Goal: Task Accomplishment & Management: Manage account settings

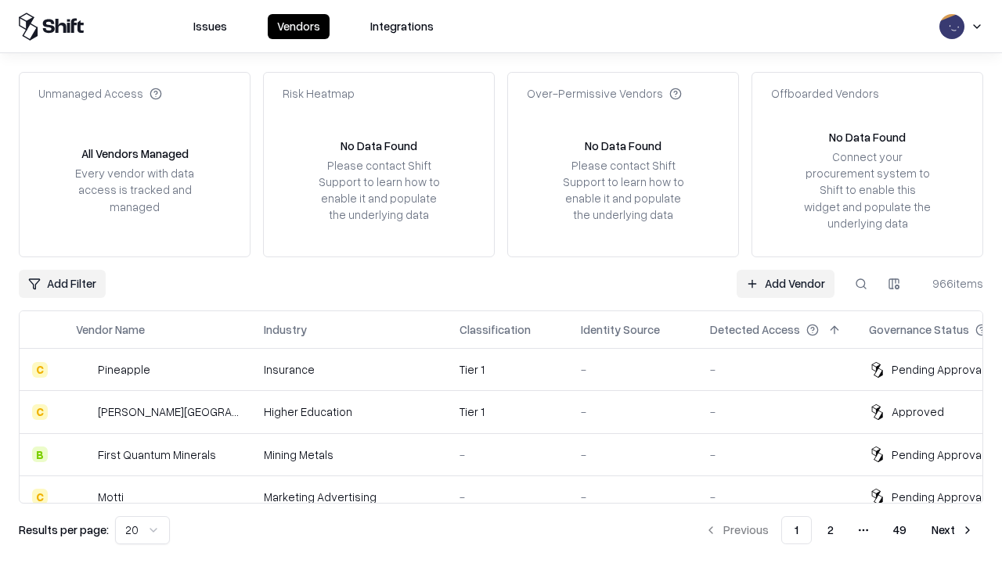
click at [785, 283] on link "Add Vendor" at bounding box center [785, 284] width 98 height 28
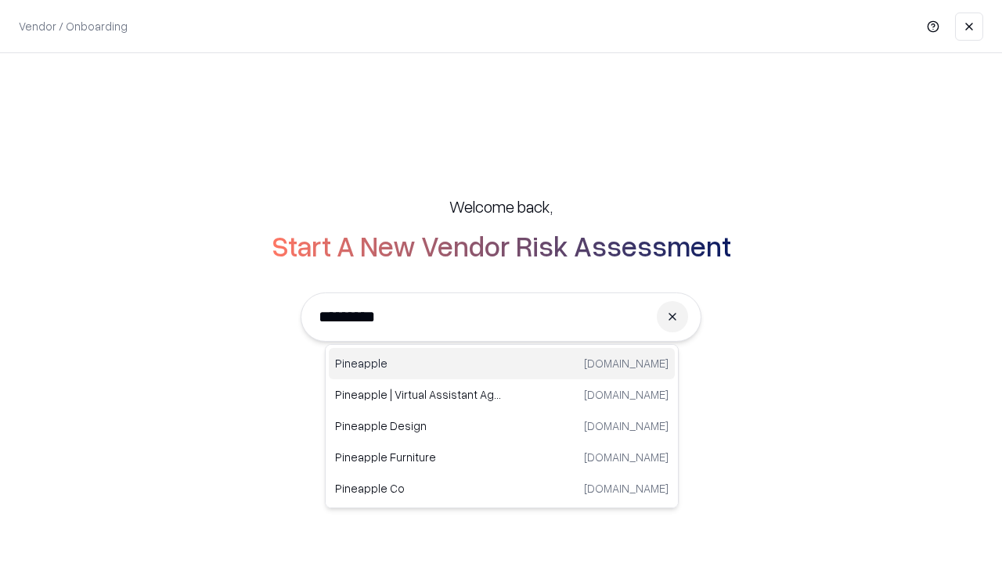
click at [502, 364] on div "Pineapple [DOMAIN_NAME]" at bounding box center [502, 363] width 346 height 31
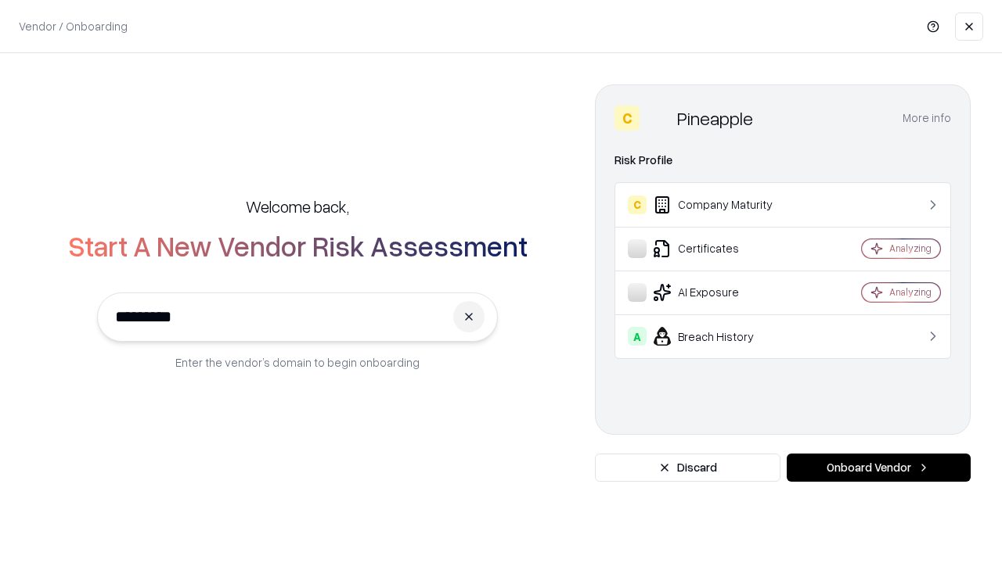
type input "*********"
click at [878, 468] on button "Onboard Vendor" at bounding box center [878, 468] width 184 height 28
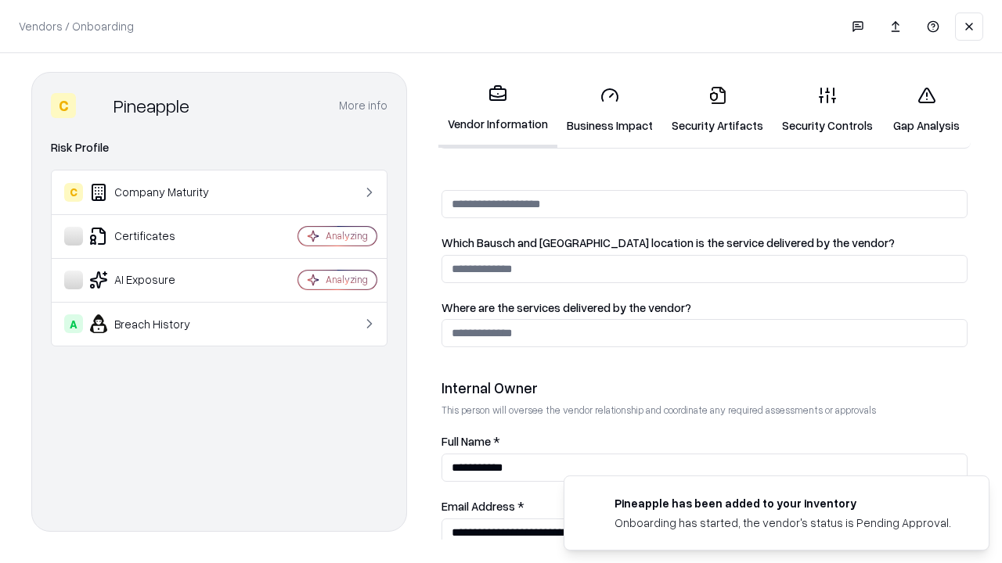
scroll to position [811, 0]
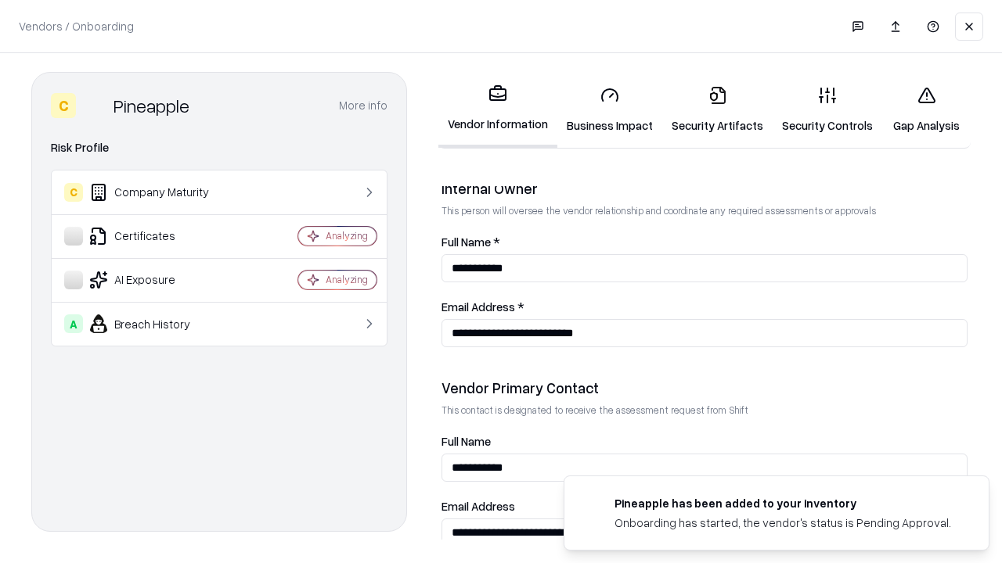
click at [610, 110] on link "Business Impact" at bounding box center [609, 110] width 105 height 73
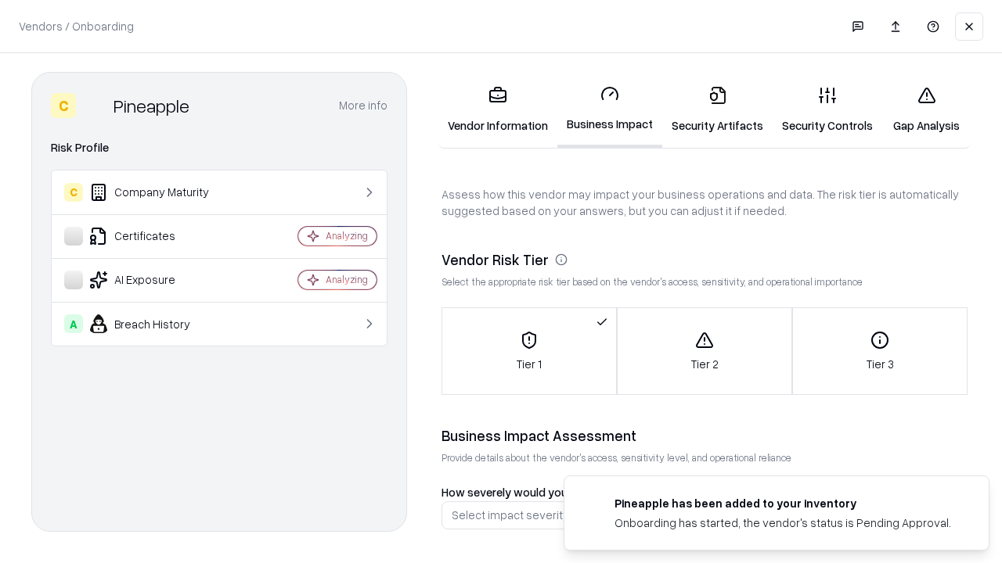
click at [717, 110] on link "Security Artifacts" at bounding box center [717, 110] width 110 height 73
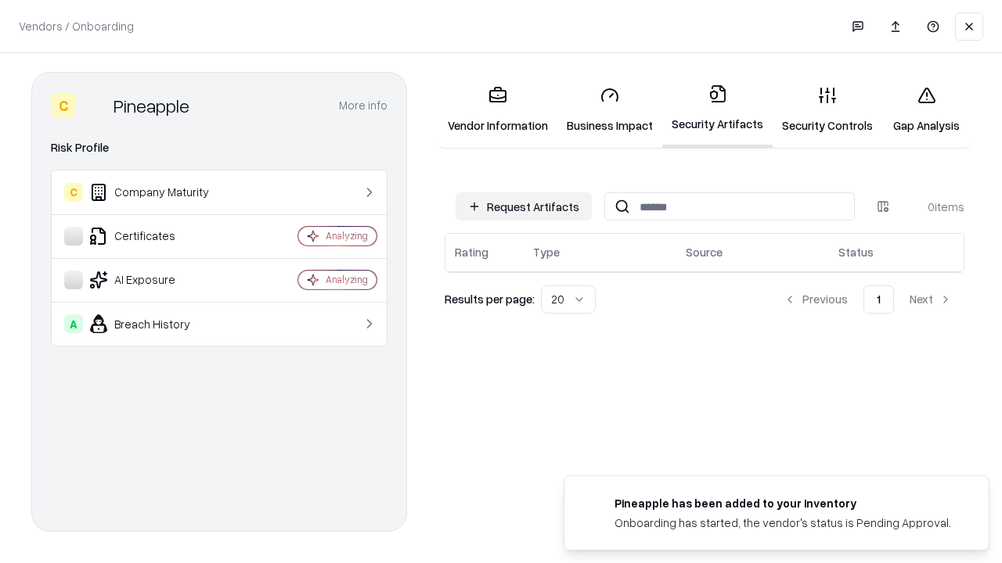
click at [523, 207] on button "Request Artifacts" at bounding box center [523, 206] width 136 height 28
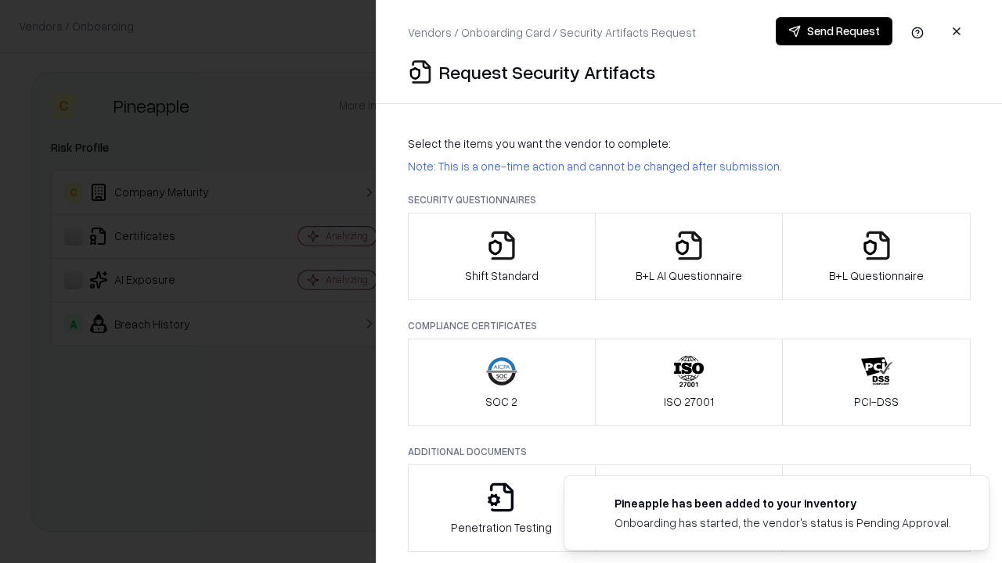
click at [501, 257] on icon "button" at bounding box center [501, 245] width 31 height 31
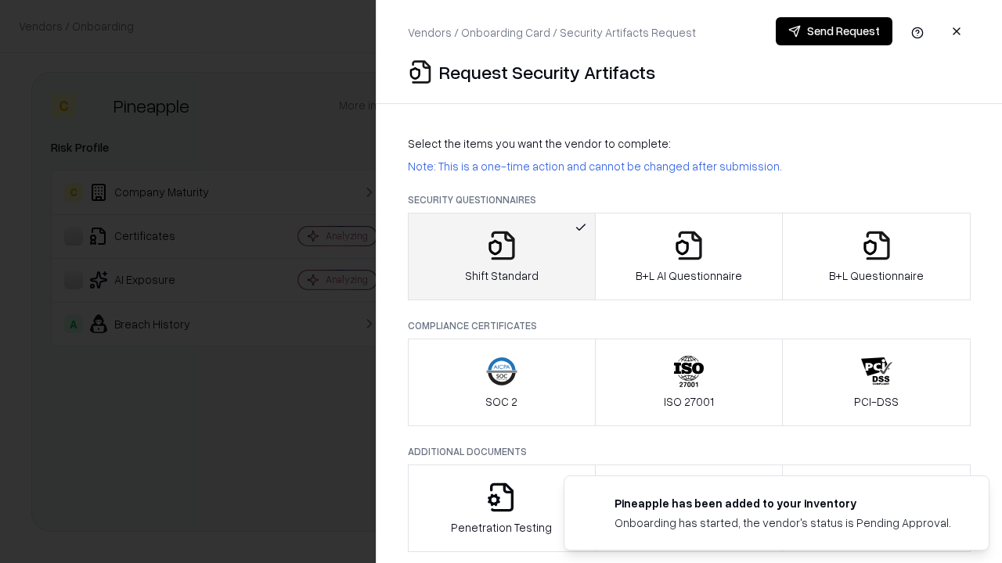
click at [833, 31] on button "Send Request" at bounding box center [833, 31] width 117 height 28
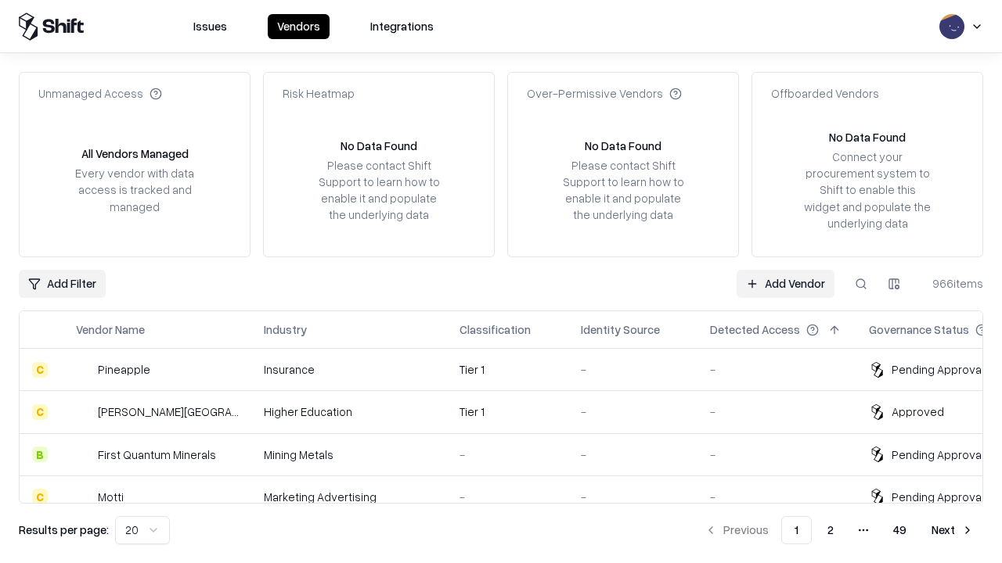
click at [861, 283] on button at bounding box center [861, 284] width 28 height 28
type input "*********"
click at [510, 369] on div "Tier 1" at bounding box center [507, 370] width 96 height 16
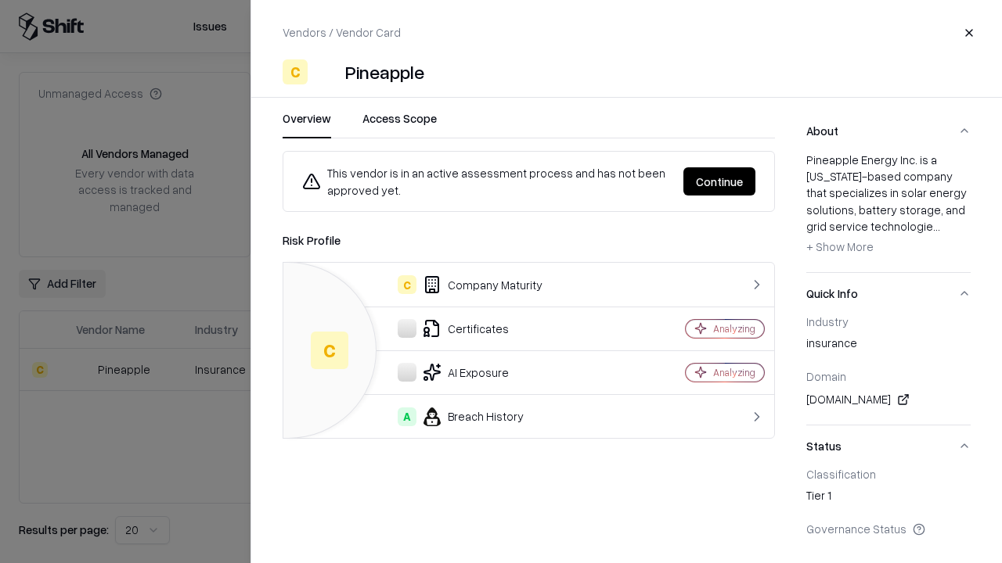
click at [719, 182] on button "Continue" at bounding box center [719, 181] width 72 height 28
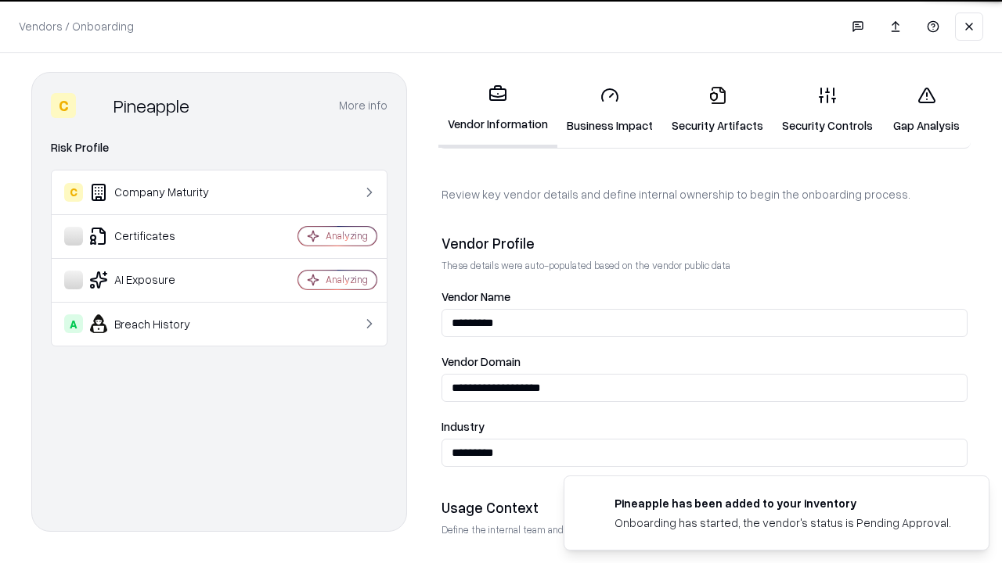
click at [717, 110] on link "Security Artifacts" at bounding box center [717, 110] width 110 height 73
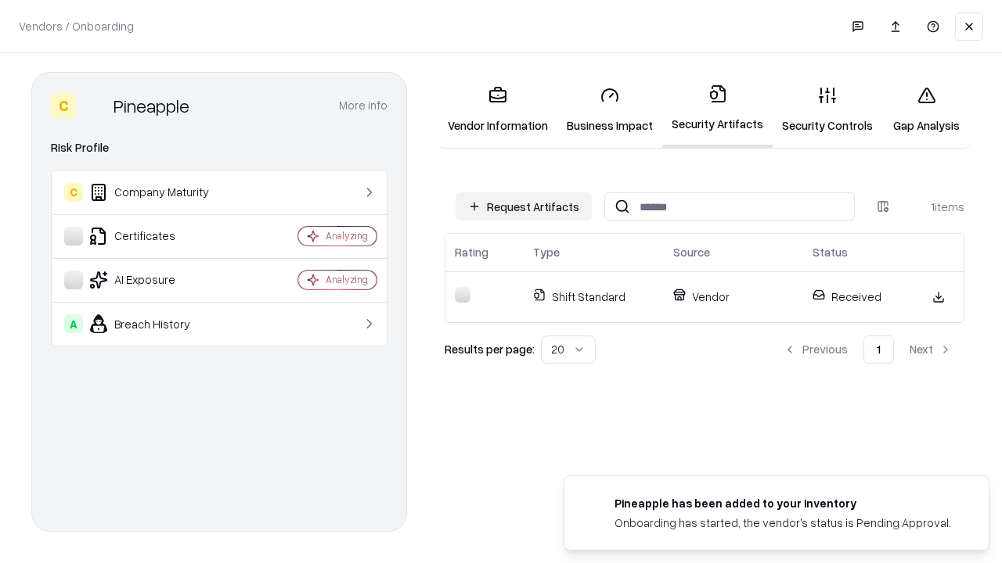
click at [827, 110] on link "Security Controls" at bounding box center [827, 110] width 110 height 73
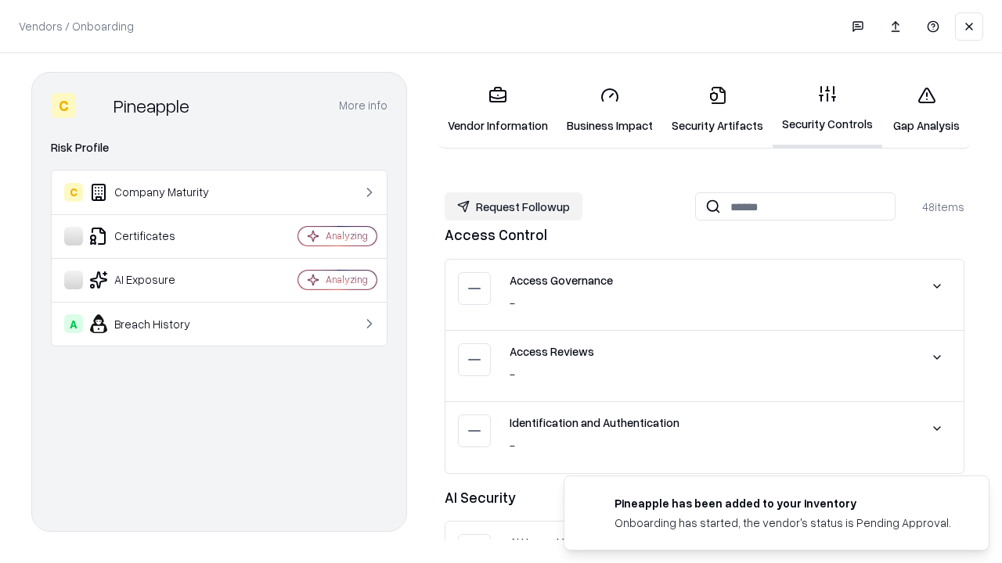
click at [513, 207] on button "Request Followup" at bounding box center [513, 206] width 138 height 28
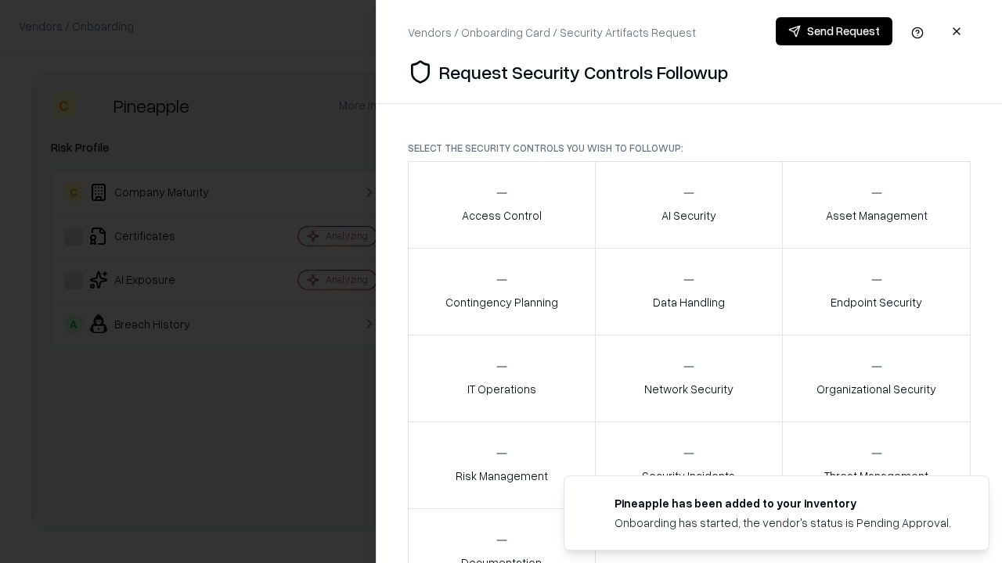
click at [501, 205] on div "Access Control" at bounding box center [502, 204] width 80 height 38
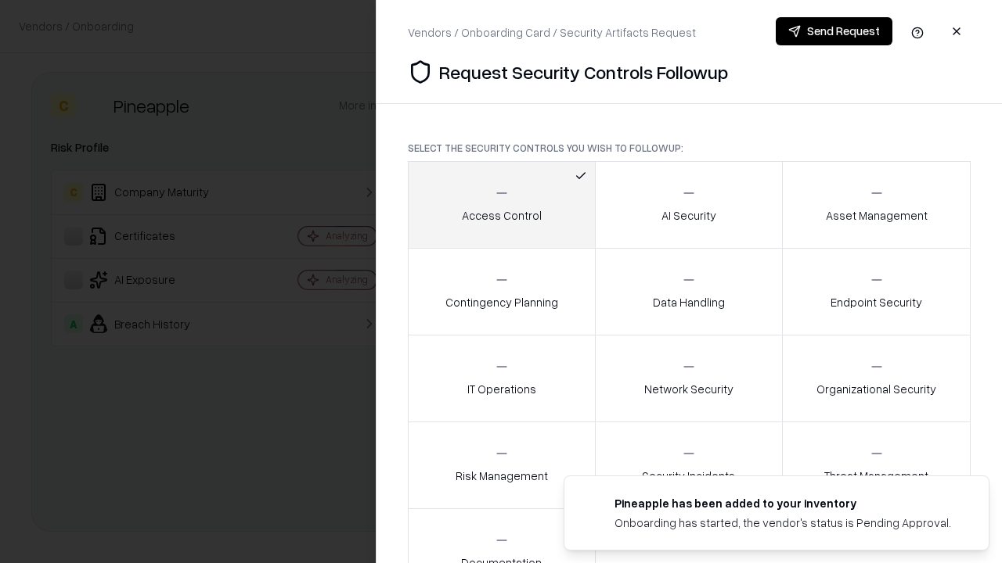
click at [833, 31] on button "Send Request" at bounding box center [833, 31] width 117 height 28
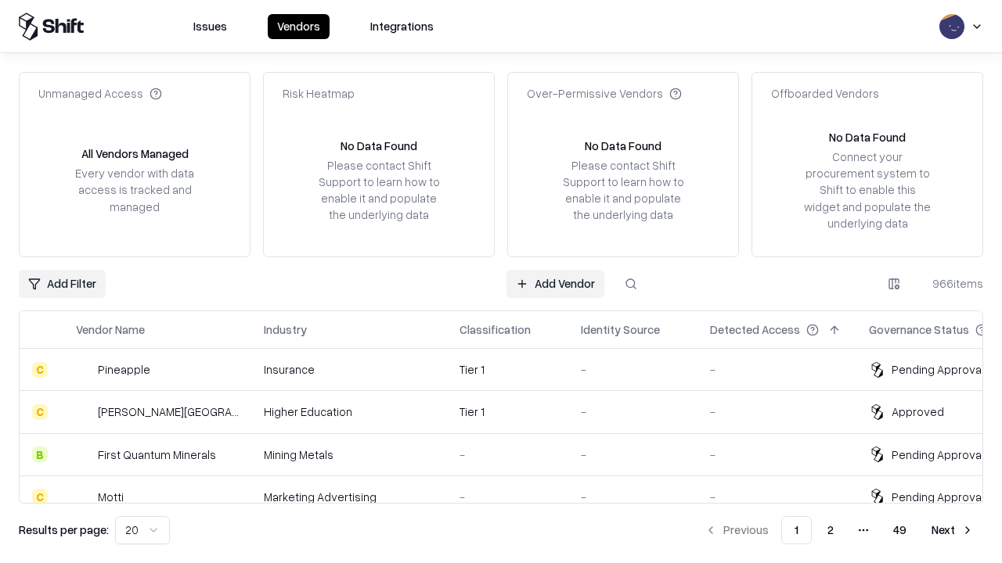
type input "*********"
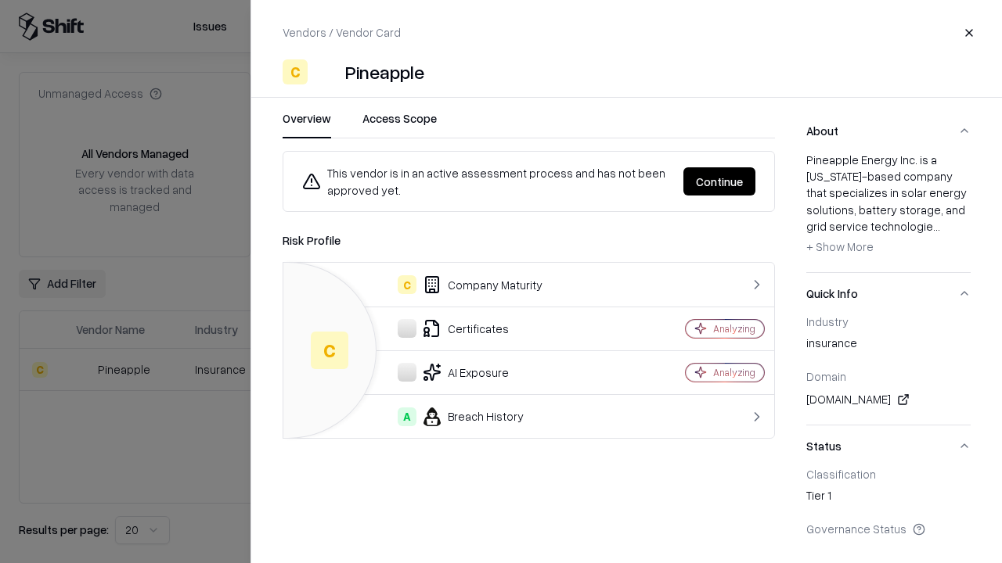
click at [719, 182] on button "Continue" at bounding box center [719, 181] width 72 height 28
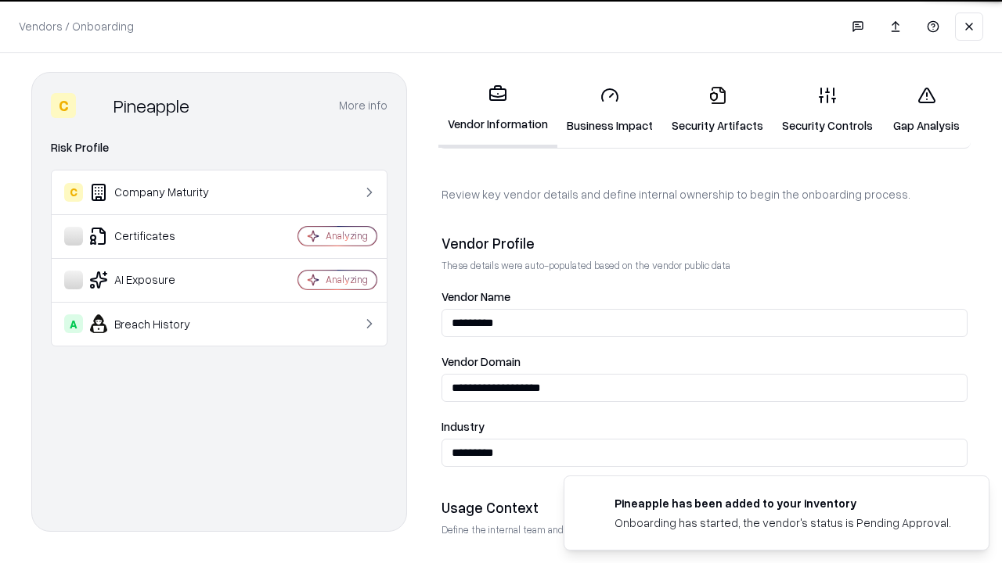
click at [926, 110] on link "Gap Analysis" at bounding box center [926, 110] width 88 height 73
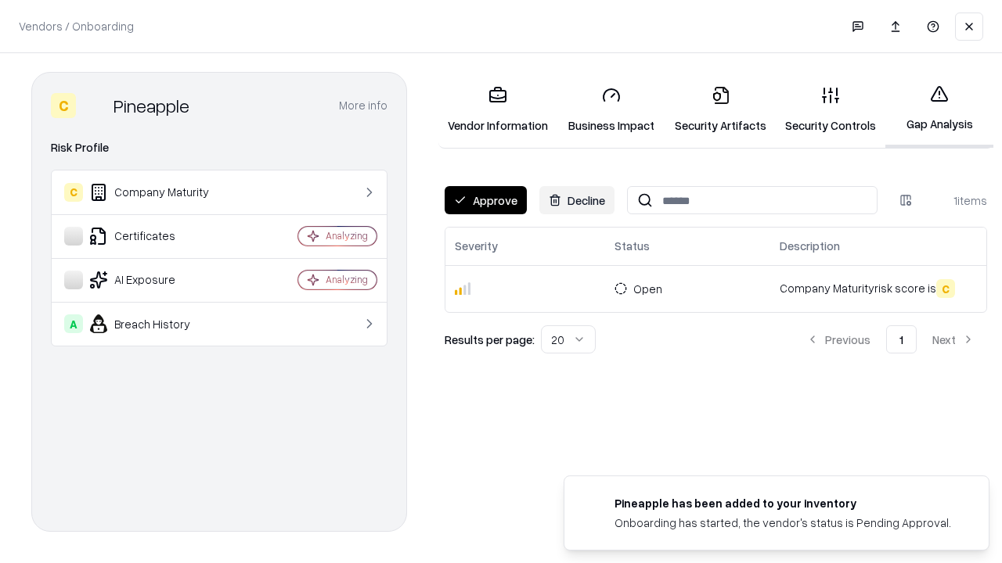
click at [485, 200] on button "Approve" at bounding box center [485, 200] width 82 height 28
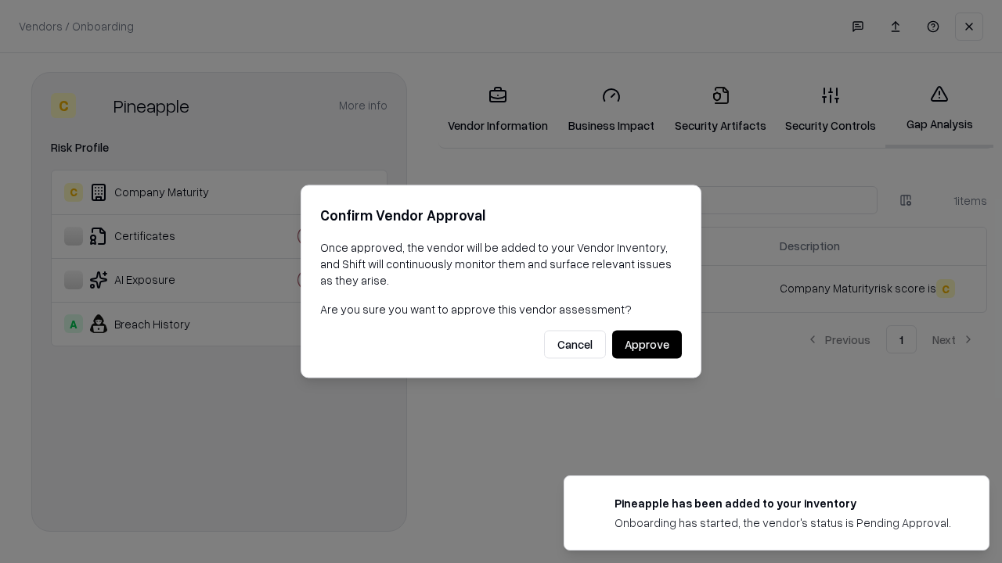
click at [646, 344] on button "Approve" at bounding box center [647, 345] width 70 height 28
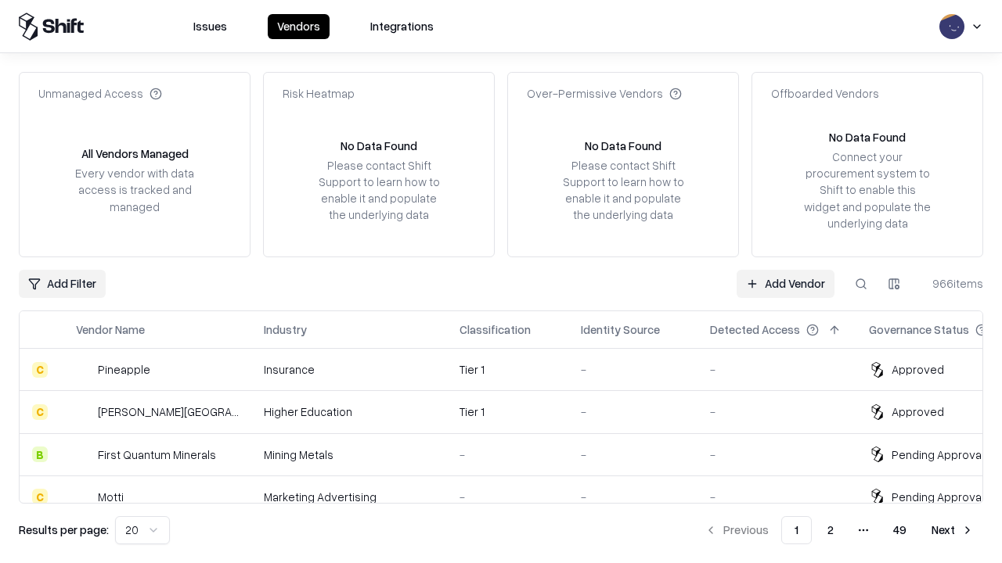
type input "*********"
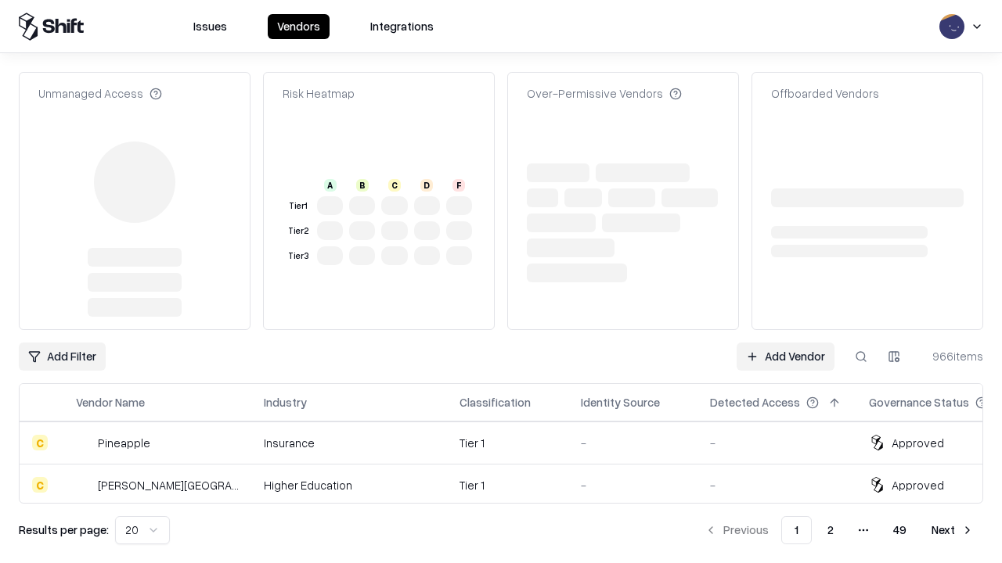
click at [785, 343] on link "Add Vendor" at bounding box center [785, 357] width 98 height 28
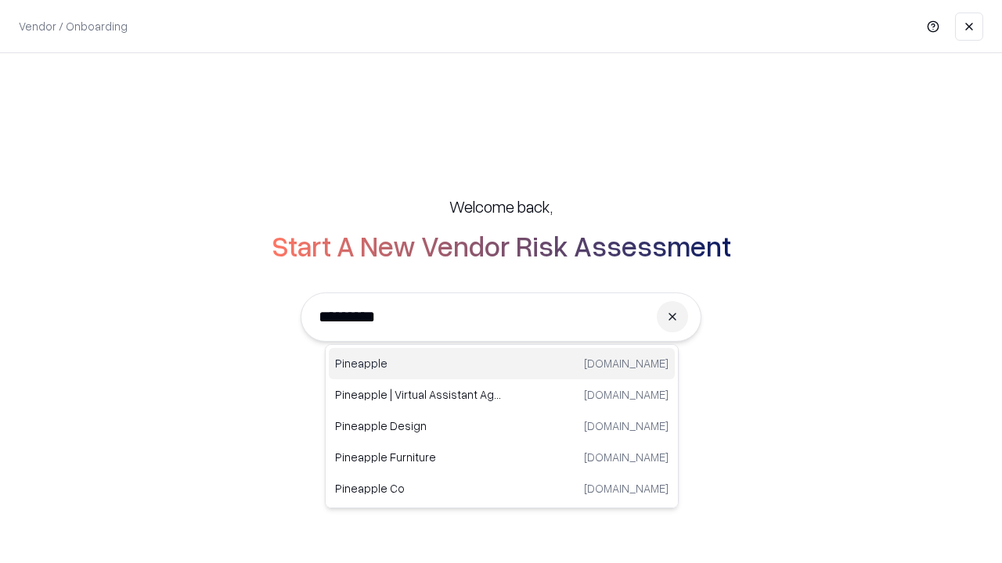
click at [502, 364] on div "Pineapple [DOMAIN_NAME]" at bounding box center [502, 363] width 346 height 31
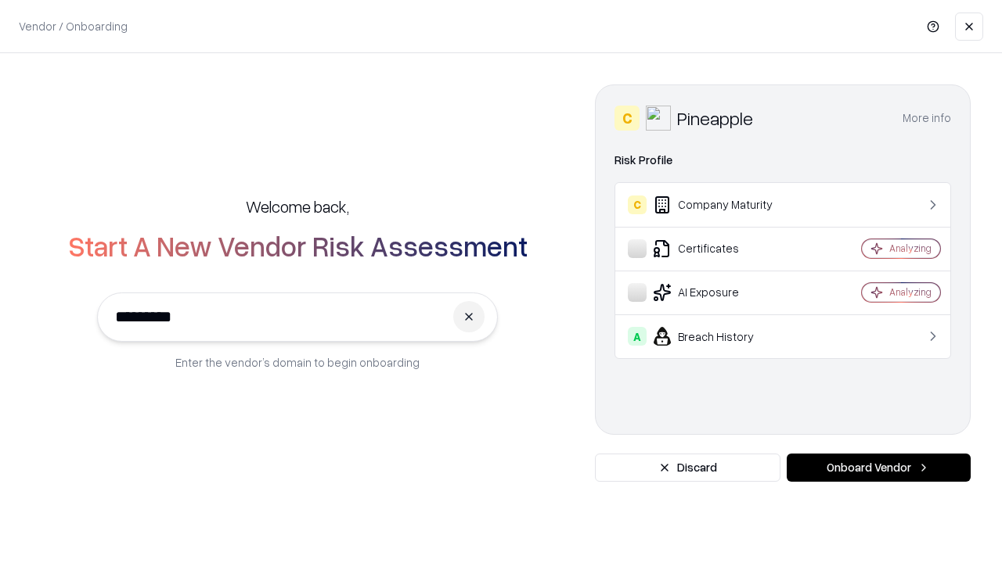
type input "*********"
click at [878, 468] on button "Onboard Vendor" at bounding box center [878, 468] width 184 height 28
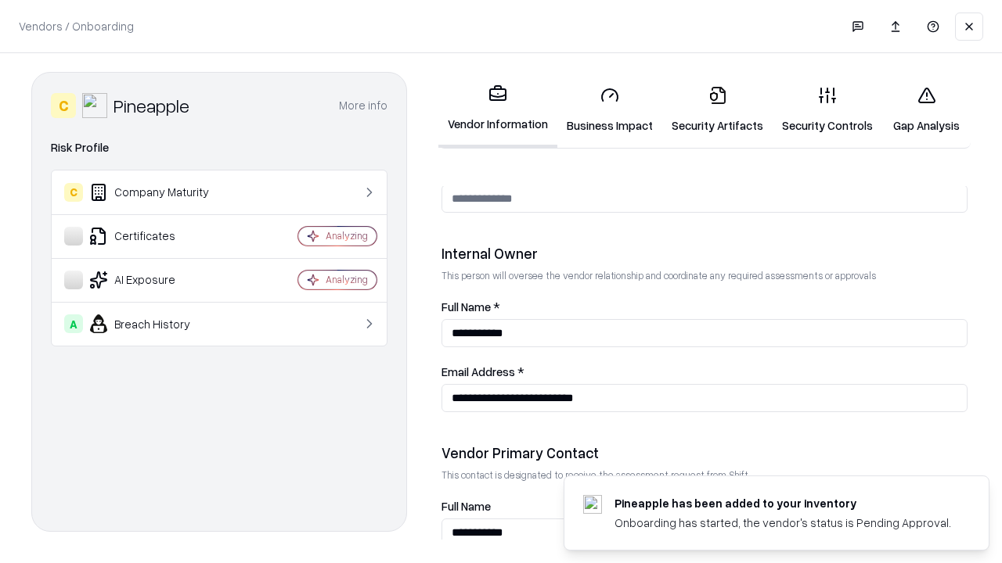
scroll to position [811, 0]
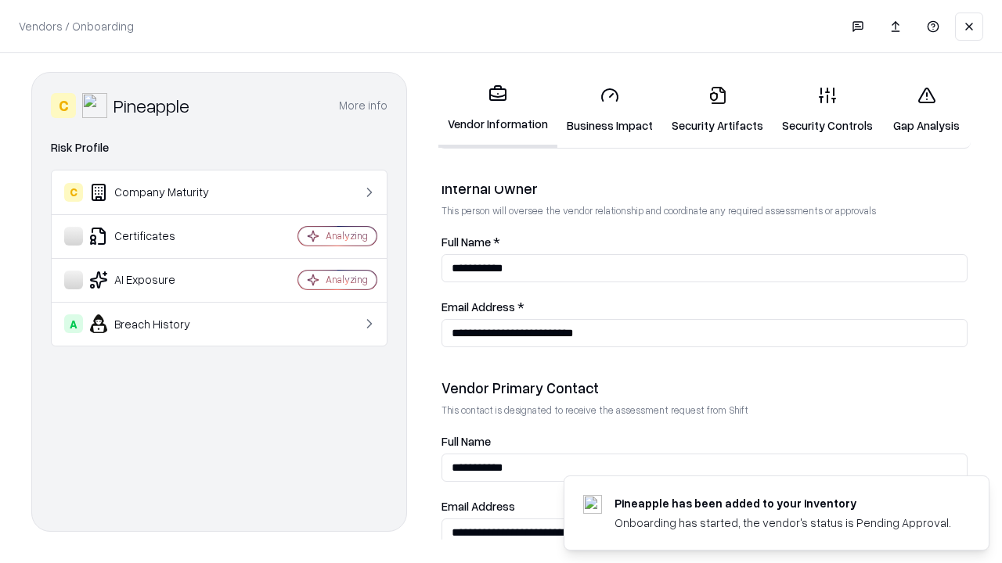
click at [926, 110] on link "Gap Analysis" at bounding box center [926, 110] width 88 height 73
